Goal: Information Seeking & Learning: Learn about a topic

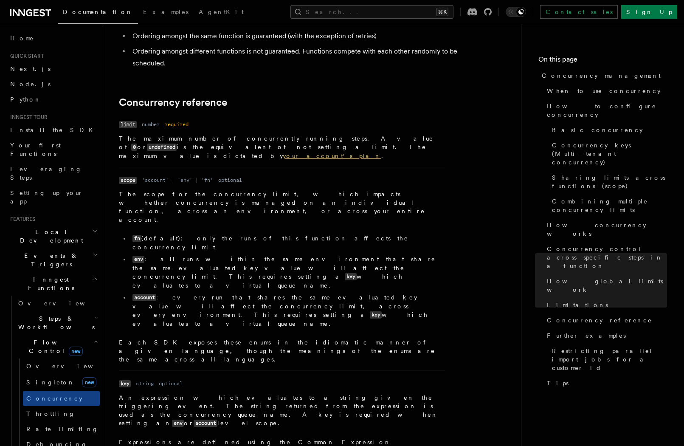
scroll to position [2868, 0]
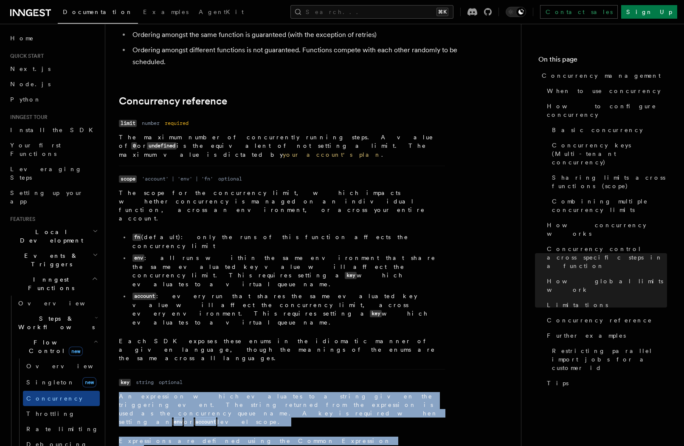
drag, startPoint x: 118, startPoint y: 239, endPoint x: 272, endPoint y: 265, distance: 157.1
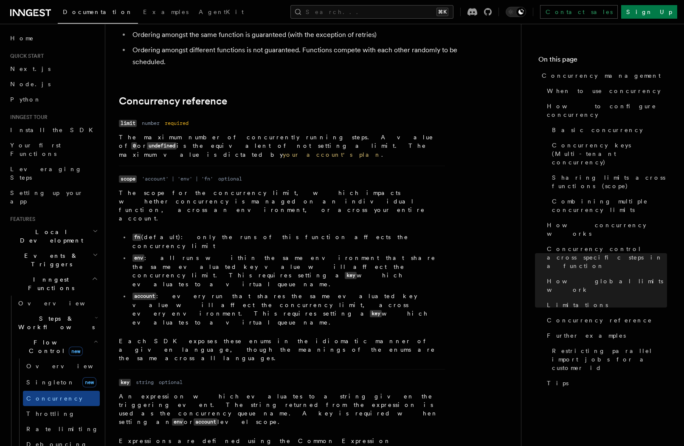
click at [308, 436] on p "Expressions are defined using the Common Expression Language (CEL) with the ori…" at bounding box center [282, 453] width 326 height 34
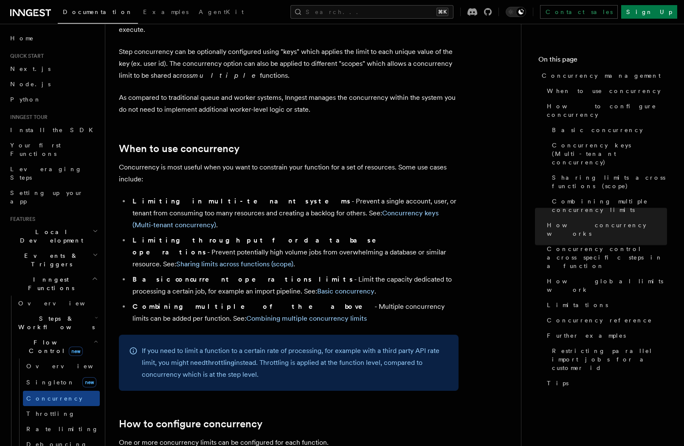
scroll to position [0, 0]
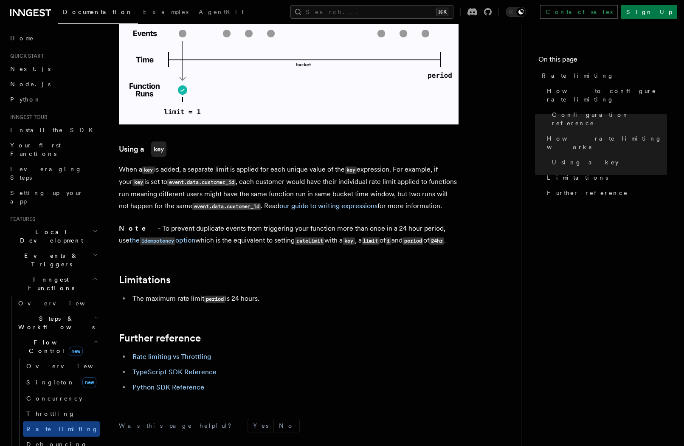
scroll to position [1193, 0]
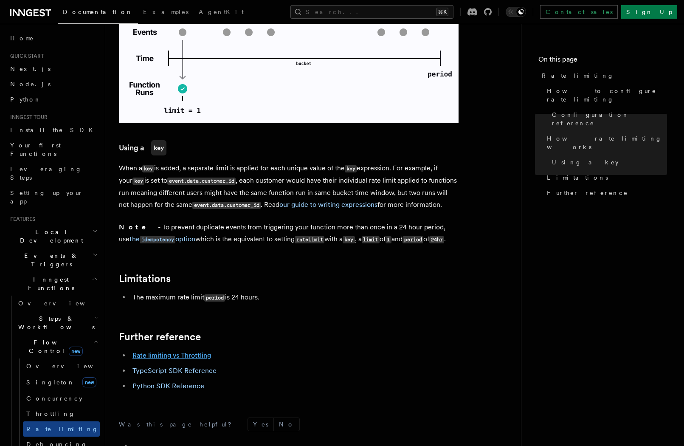
click at [194, 351] on link "Rate limiting vs Throttling" at bounding box center [171, 355] width 79 height 8
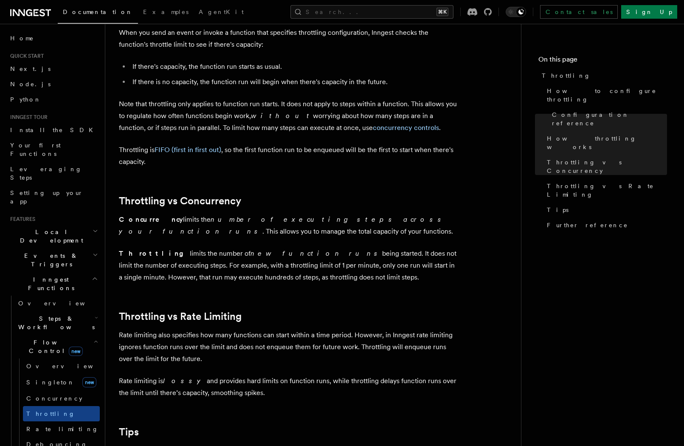
scroll to position [635, 0]
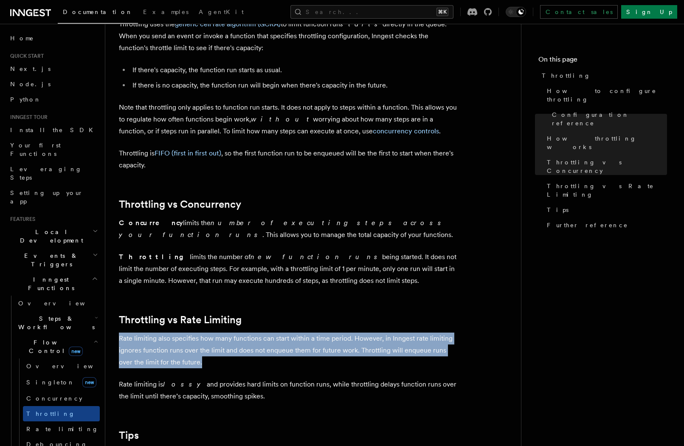
drag, startPoint x: 193, startPoint y: 365, endPoint x: 117, endPoint y: 344, distance: 79.1
click at [117, 344] on div "Features Inngest Functions Flow Control Throttling Throttling allows you to spe…" at bounding box center [326, 32] width 443 height 1335
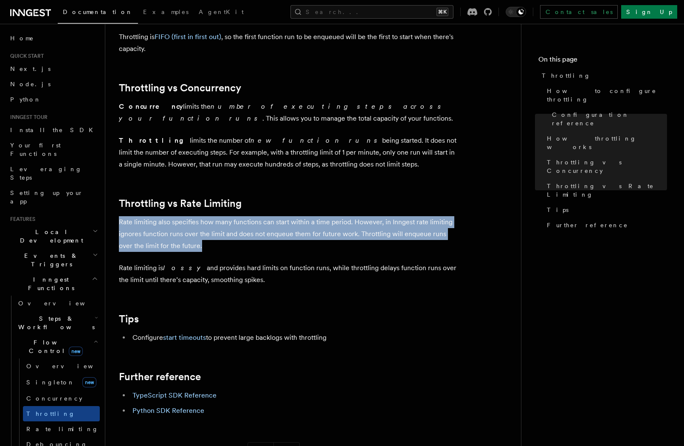
scroll to position [752, 0]
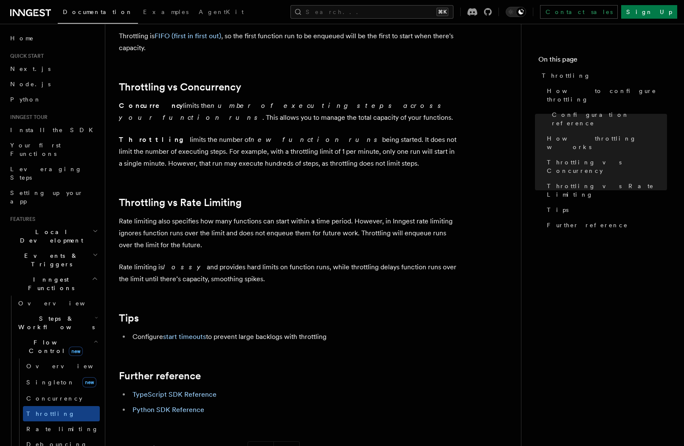
click at [251, 277] on p "Rate limiting is lossy and provides hard limits on function runs, while throttl…" at bounding box center [289, 273] width 340 height 24
click at [246, 283] on p "Rate limiting is lossy and provides hard limits on function runs, while throttl…" at bounding box center [289, 273] width 340 height 24
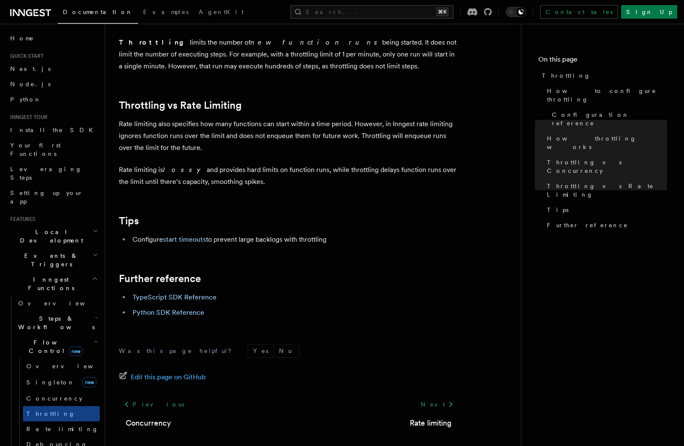
scroll to position [856, 0]
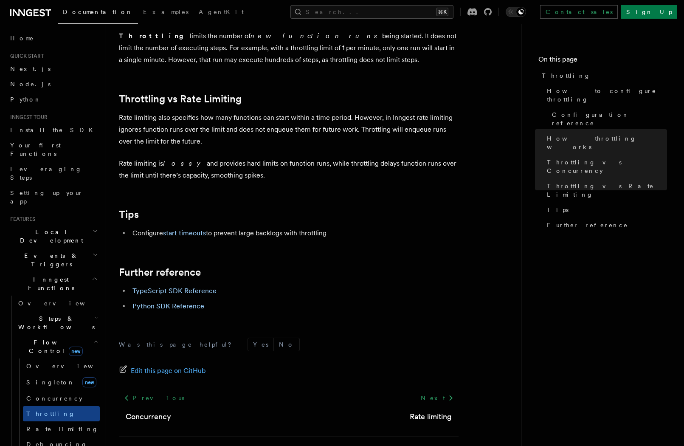
click at [264, 165] on p "Rate limiting is lossy and provides hard limits on function runs, while throttl…" at bounding box center [289, 169] width 340 height 24
